Goal: Transaction & Acquisition: Subscribe to service/newsletter

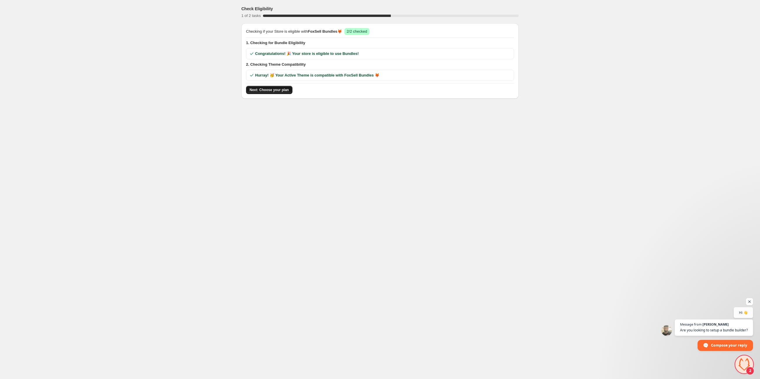
click at [284, 91] on span "Next: Choose your plan" at bounding box center [269, 90] width 39 height 5
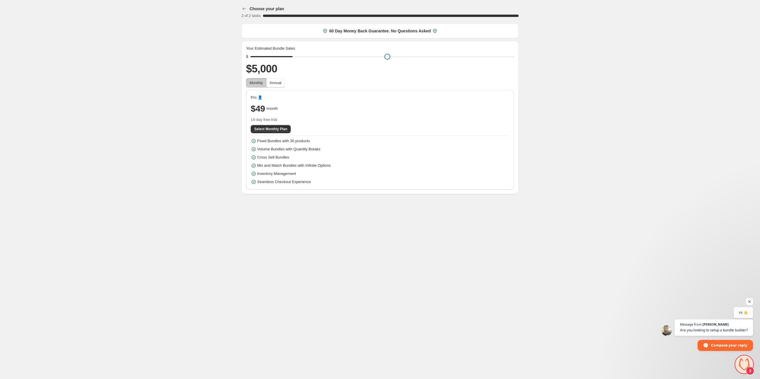
drag, startPoint x: 295, startPoint y: 58, endPoint x: 291, endPoint y: 58, distance: 4.1
click at [291, 58] on input "range" at bounding box center [383, 57] width 264 height 8
click at [752, 301] on span "Open chat" at bounding box center [749, 301] width 7 height 7
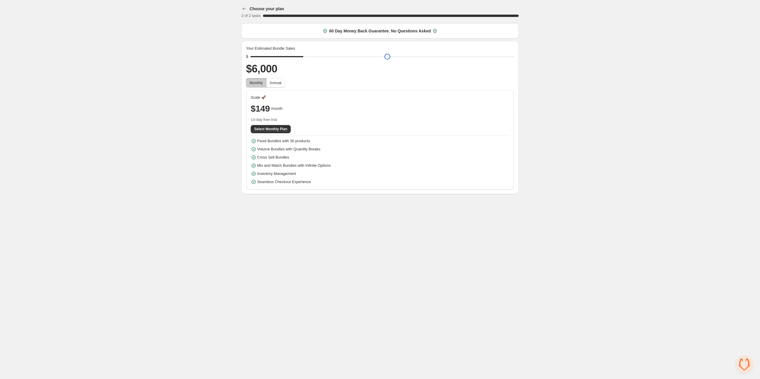
type input "****"
click at [297, 58] on input "range" at bounding box center [383, 57] width 264 height 8
click at [278, 128] on span "Select Monthly Plan" at bounding box center [270, 129] width 33 height 5
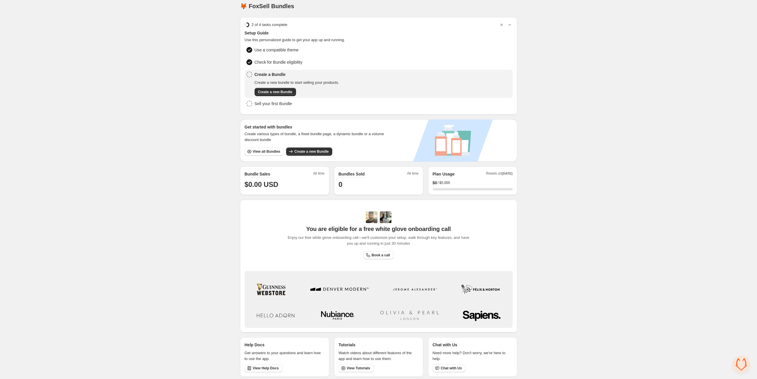
scroll to position [5, 0]
click at [307, 152] on button "Create a new Bundle" at bounding box center [309, 151] width 46 height 8
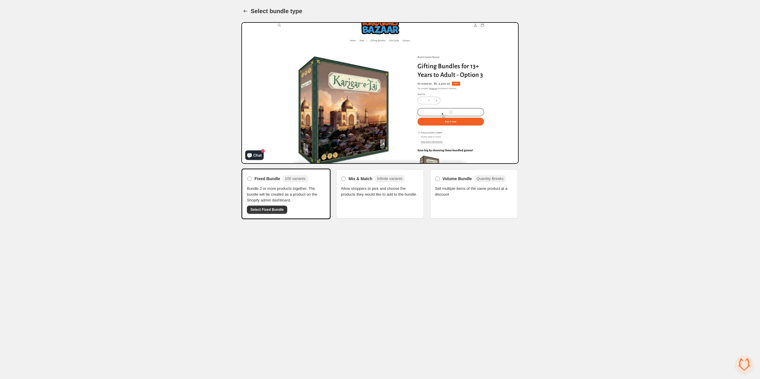
click at [359, 196] on span "Allow shoppers to pick and choose the products they would like to add to the bu…" at bounding box center [380, 192] width 78 height 12
click at [342, 178] on span at bounding box center [343, 178] width 5 height 5
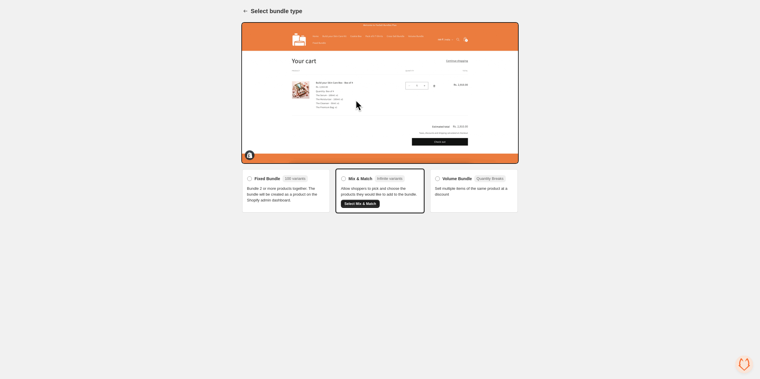
click at [367, 204] on span "Select Mix & Match" at bounding box center [361, 203] width 32 height 5
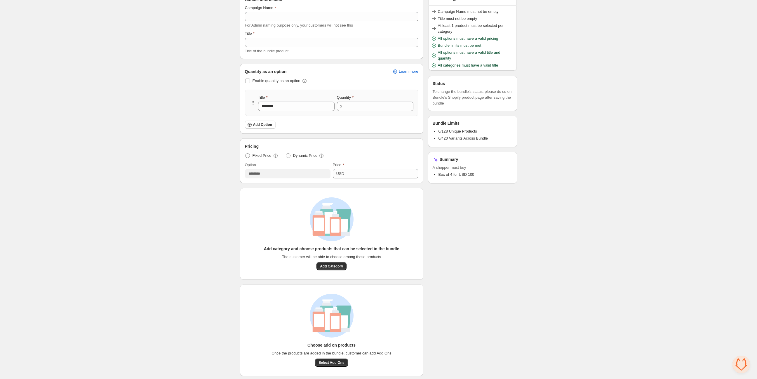
scroll to position [39, 0]
